Goal: Entertainment & Leisure: Browse casually

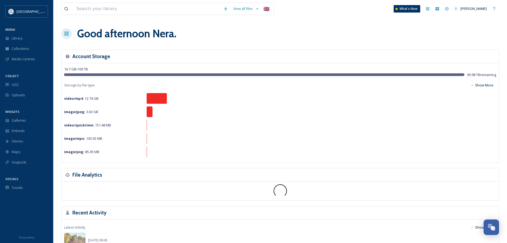
scroll to position [2086, 0]
click at [12, 34] on div "Library" at bounding box center [26, 38] width 53 height 10
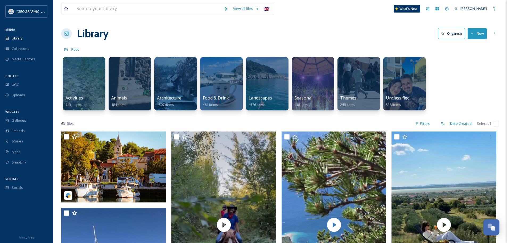
click at [494, 228] on div "Open Chat" at bounding box center [493, 228] width 5 height 5
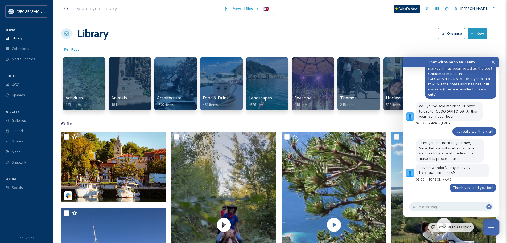
click at [491, 228] on div "Close Chat" at bounding box center [491, 227] width 6 height 1
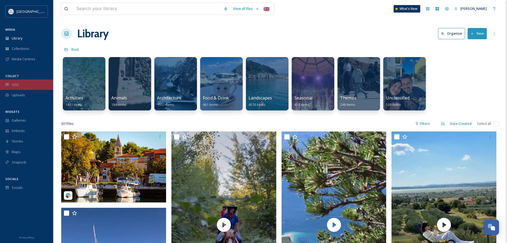
click at [23, 82] on div "UGC" at bounding box center [26, 84] width 53 height 10
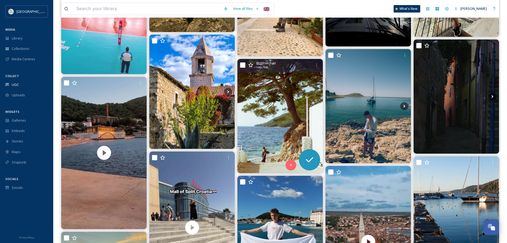
scroll to position [1039, 0]
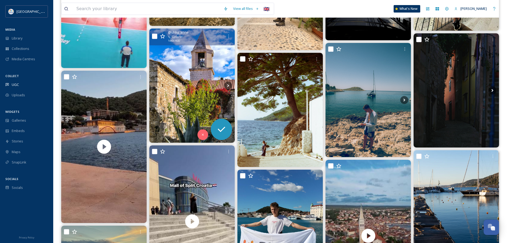
click at [186, 93] on img at bounding box center [191, 85] width 85 height 114
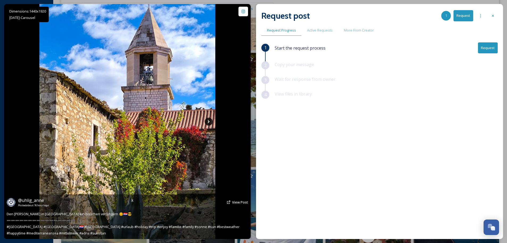
click at [207, 120] on icon at bounding box center [209, 121] width 8 height 8
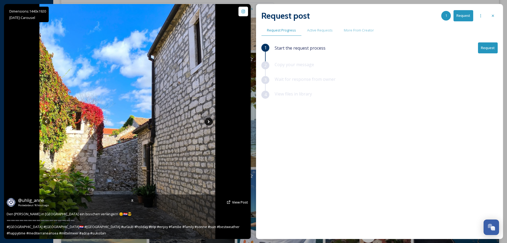
click at [207, 120] on icon at bounding box center [209, 121] width 8 height 8
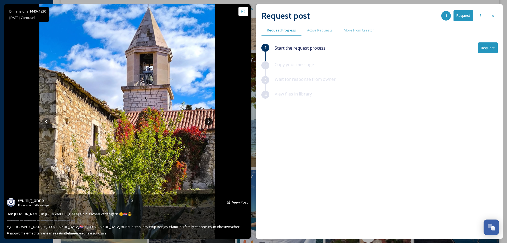
click at [206, 120] on icon at bounding box center [209, 121] width 8 height 8
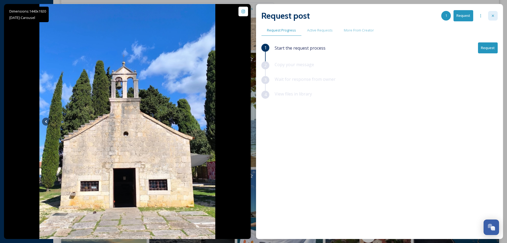
click at [494, 17] on icon at bounding box center [493, 16] width 4 height 4
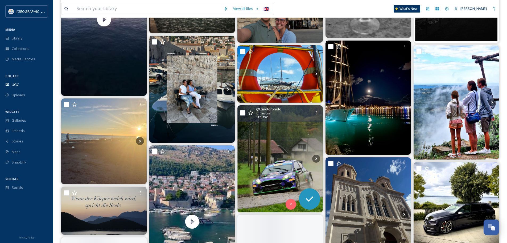
scroll to position [1811, 0]
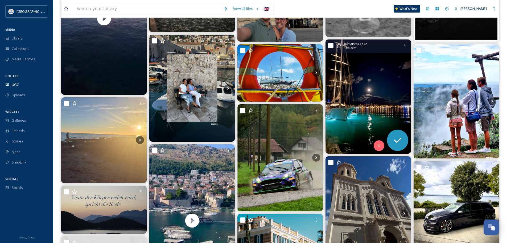
click at [369, 101] on img at bounding box center [368, 96] width 85 height 114
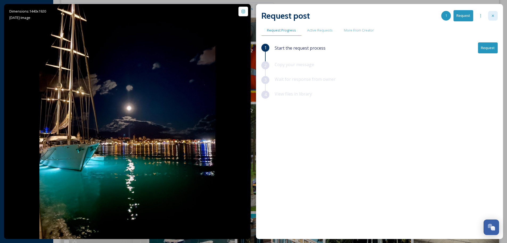
click at [494, 14] on icon at bounding box center [493, 16] width 4 height 4
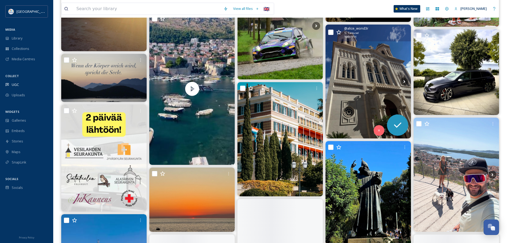
scroll to position [1944, 0]
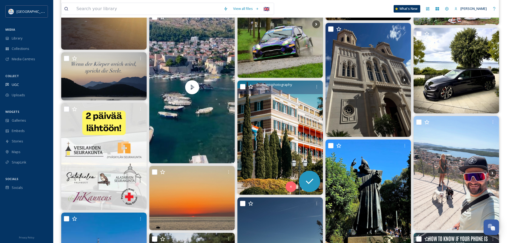
click at [276, 131] on img at bounding box center [280, 137] width 85 height 114
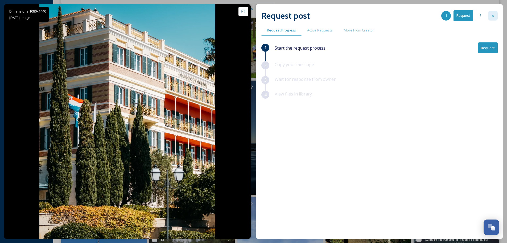
click at [494, 15] on icon at bounding box center [493, 16] width 4 height 4
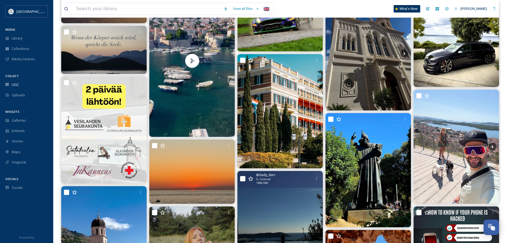
scroll to position [2051, 0]
